Goal: Task Accomplishment & Management: Use online tool/utility

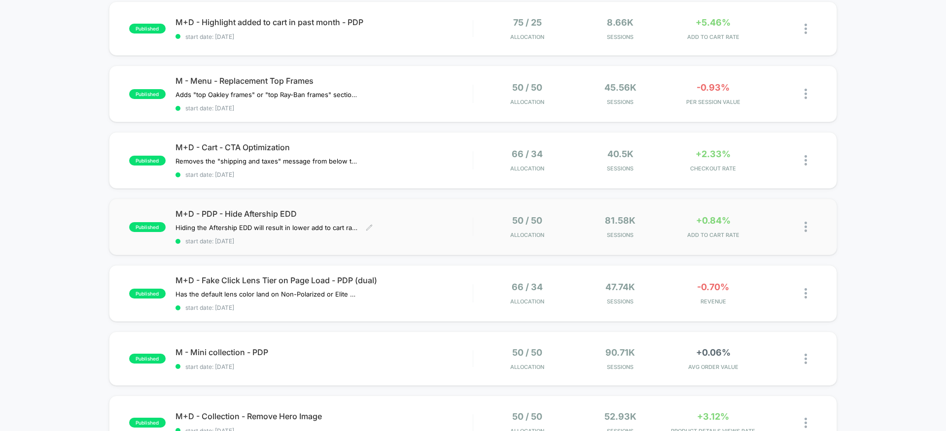
scroll to position [107, 0]
click at [222, 214] on span "M+D - PDP - Hide Aftership EDD" at bounding box center [324, 213] width 297 height 10
